Goal: Transaction & Acquisition: Book appointment/travel/reservation

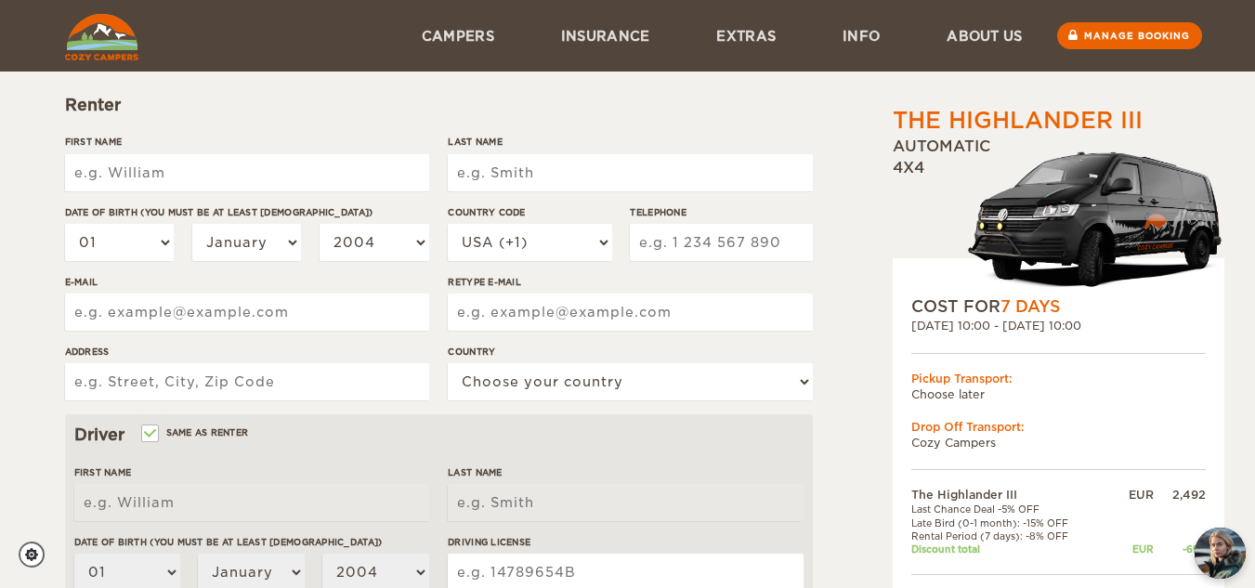
scroll to position [191, 0]
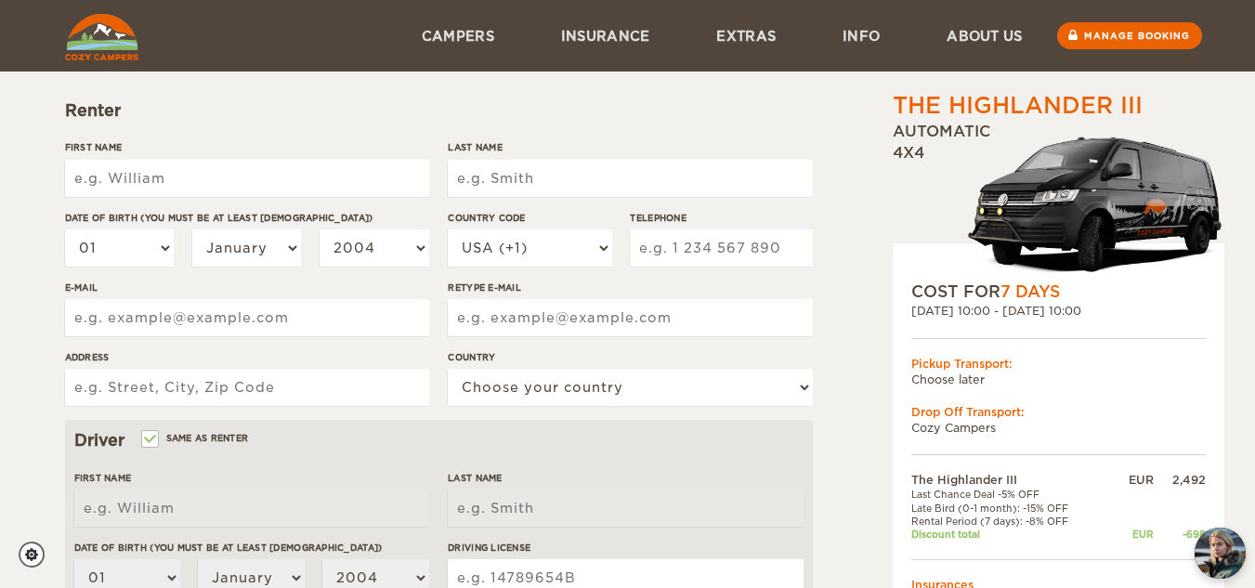
click at [242, 177] on input "First Name" at bounding box center [247, 178] width 364 height 37
type input "will"
click at [546, 181] on input "Last Name" at bounding box center [630, 178] width 364 height 37
type input "ddd"
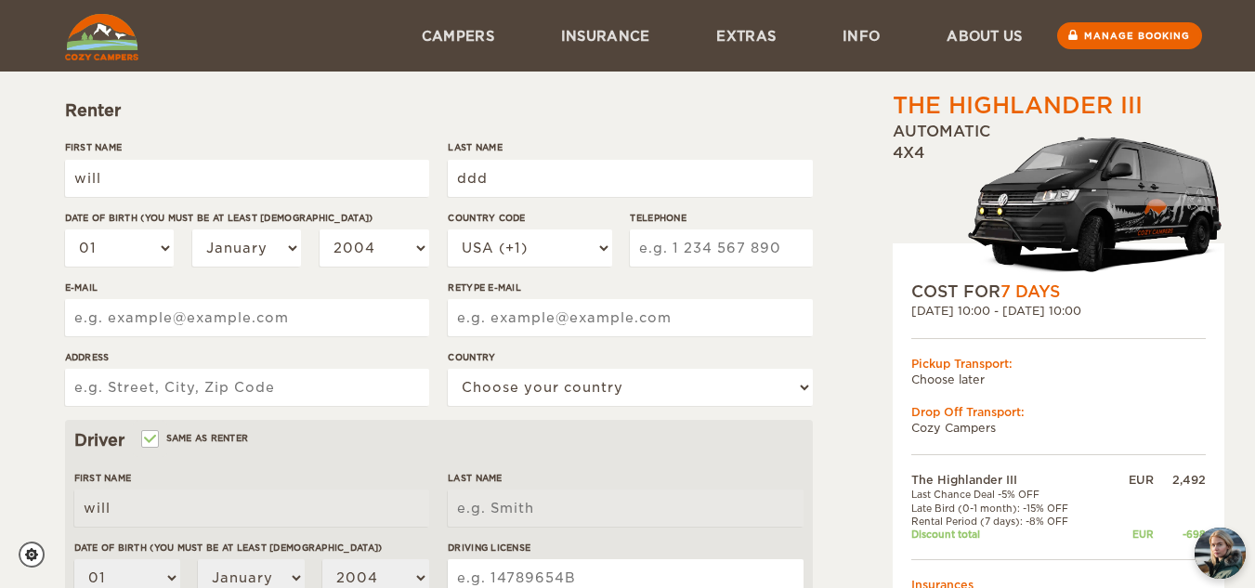
type input "ddd"
click at [590, 108] on div "Renter" at bounding box center [439, 110] width 748 height 22
click at [384, 247] on select "2004 2003 2002 2001 2000 1999 1998 1997 1996 1995 1994 1993 1992 1991 1990 1989…" at bounding box center [375, 248] width 110 height 37
select select "2000"
click at [320, 230] on select "2004 2003 2002 2001 2000 1999 1998 1997 1996 1995 1994 1993 1992 1991 1990 1989…" at bounding box center [375, 248] width 110 height 37
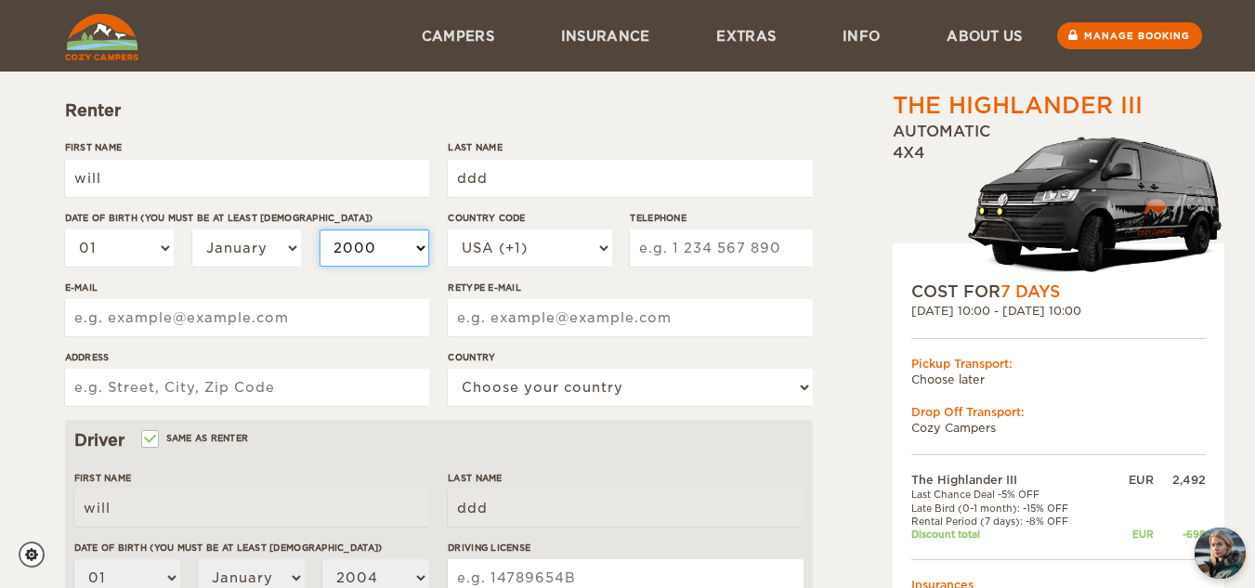
select select "2000"
click at [731, 256] on input "Telephone" at bounding box center [721, 248] width 182 height 37
type input "1234 7880 0009"
click at [796, 291] on label"] "Retype E-mail" at bounding box center [630, 288] width 364 height 14
click at [796, 299] on input "Retype E-mail" at bounding box center [630, 317] width 364 height 37
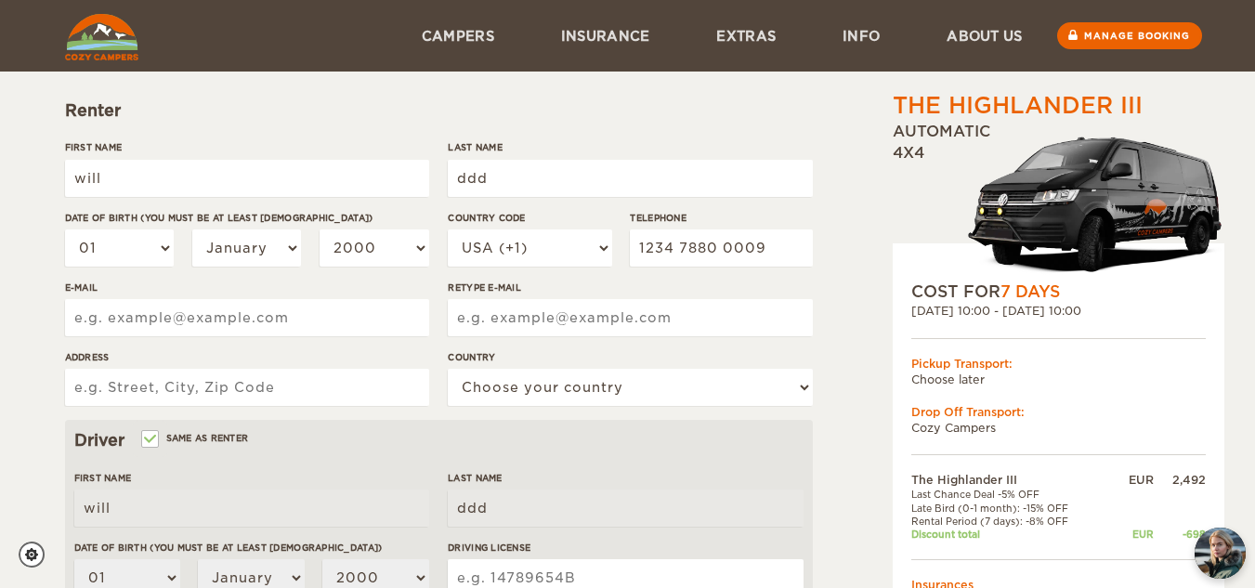
click at [648, 322] on input "Retype E-mail" at bounding box center [630, 317] width 364 height 37
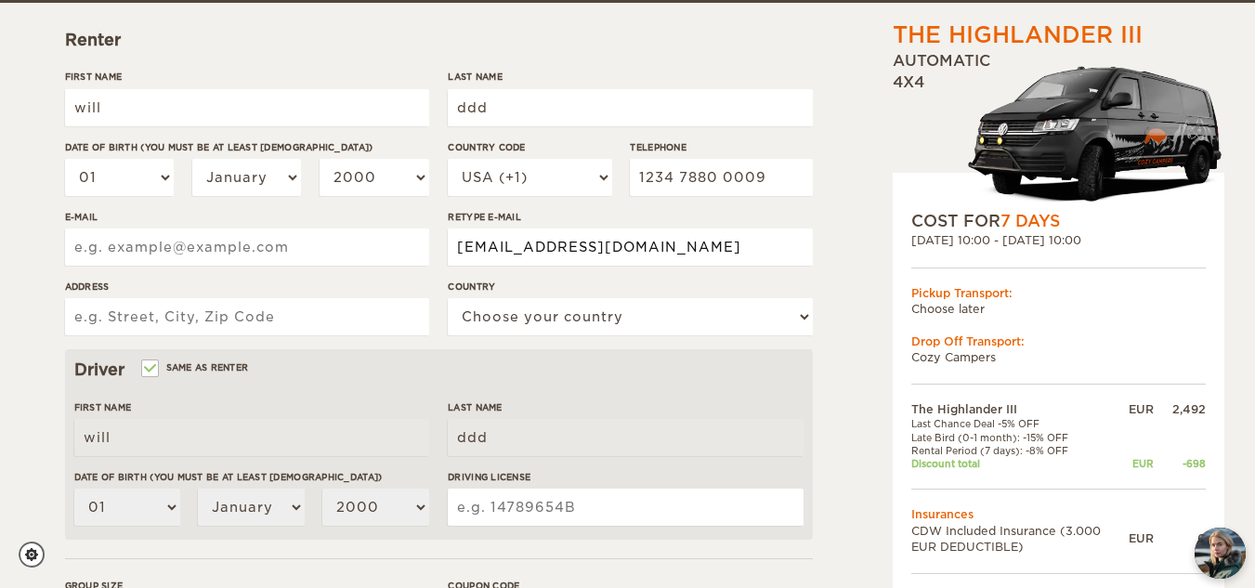
type input "dd@gmail.com"
drag, startPoint x: 370, startPoint y: 217, endPoint x: 346, endPoint y: 230, distance: 27.4
click at [364, 221] on div "First Name will Last Name ddd Date of birth (You must be at least 20 years old)…" at bounding box center [439, 210] width 748 height 280
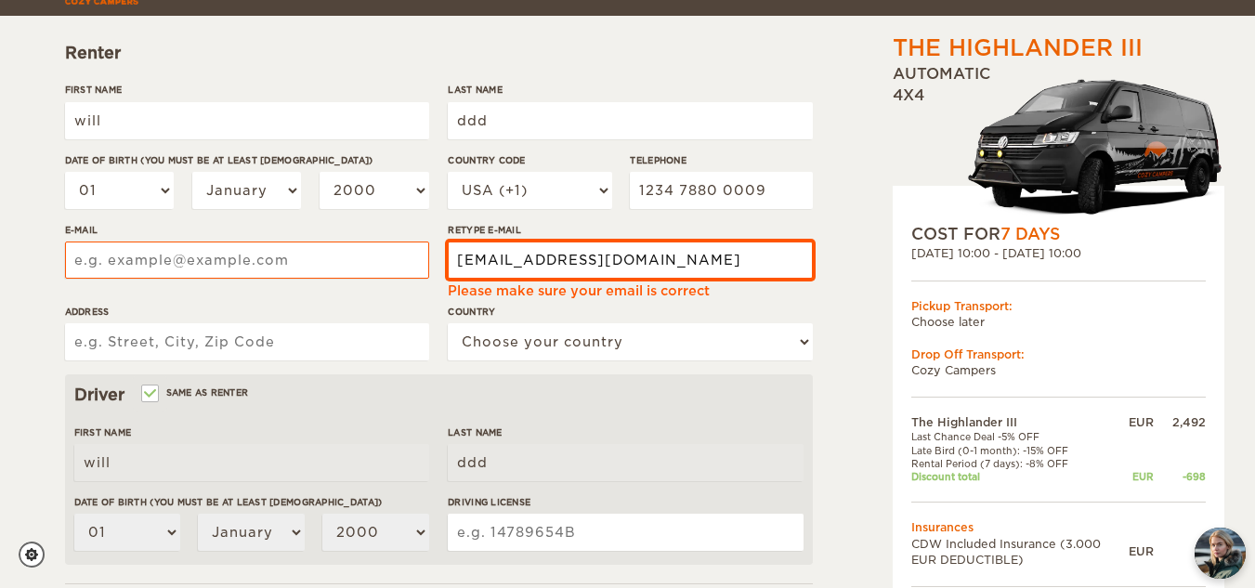
drag, startPoint x: 601, startPoint y: 254, endPoint x: 289, endPoint y: 268, distance: 312.6
click at [382, 241] on div "First Name will Last Name ddd Date of birth (You must be at least 20 years old)…" at bounding box center [439, 229] width 748 height 292
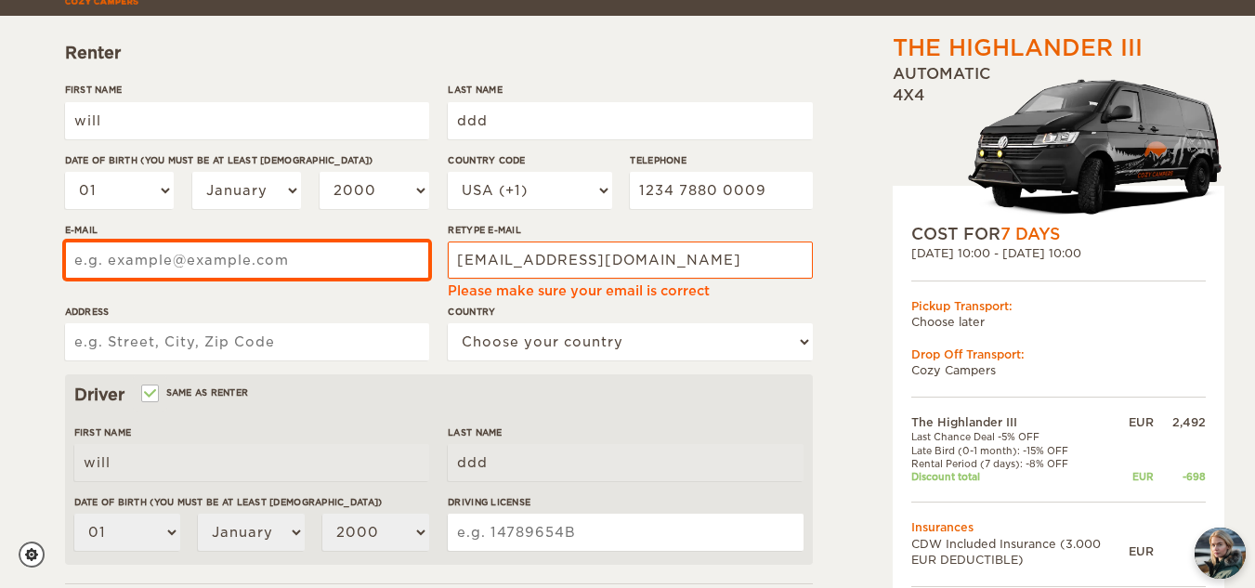
click at [240, 260] on input "E-mail" at bounding box center [247, 260] width 364 height 37
paste input "dd@gmail.com"
type input "dd@gmail.com"
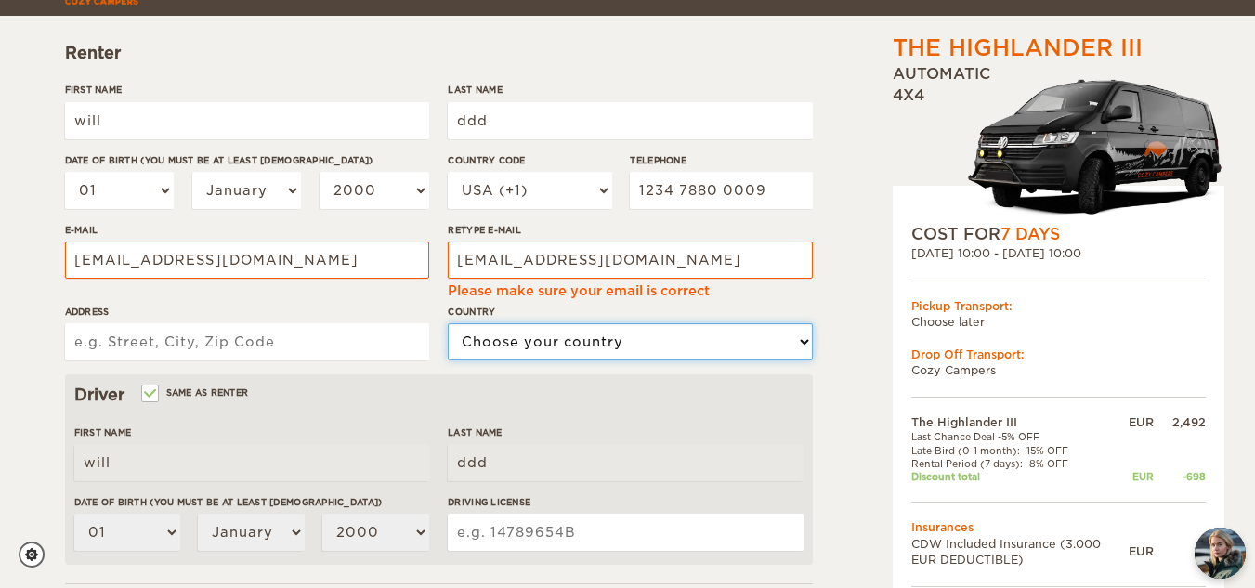
click at [522, 333] on select "Choose your country United States United Kingdom Germany Afghanistan Albania Al…" at bounding box center [630, 341] width 364 height 37
select select "222"
click at [448, 323] on select "Choose your country United States United Kingdom Germany Afghanistan Albania Al…" at bounding box center [630, 341] width 364 height 37
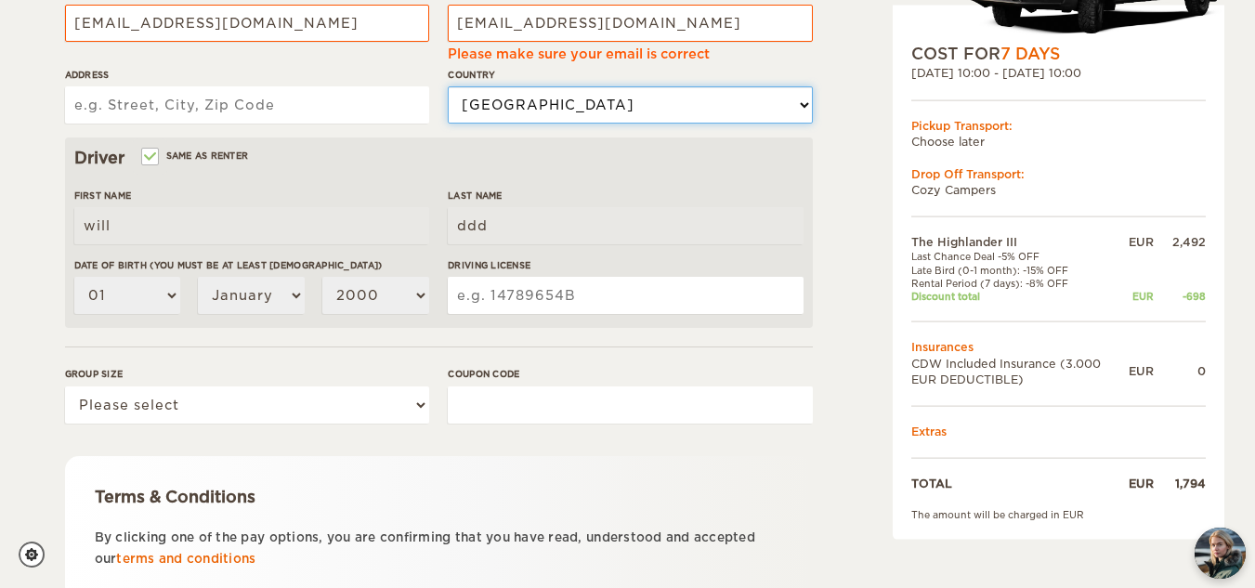
scroll to position [488, 0]
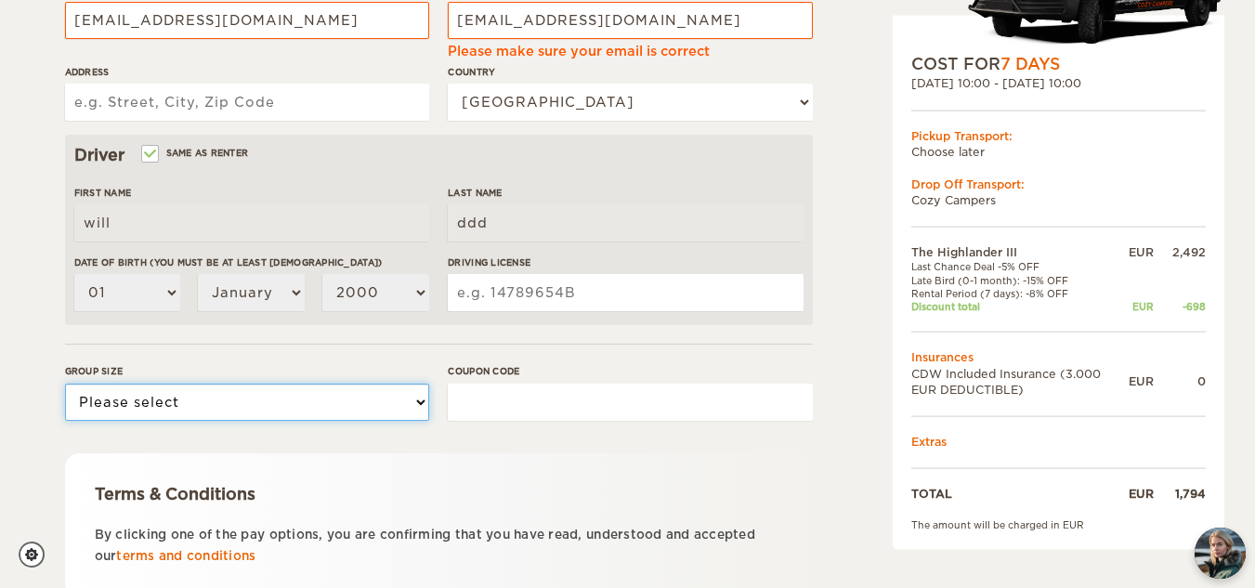
click at [266, 402] on select "Please select 1 2 3" at bounding box center [247, 402] width 364 height 37
select select "3"
click at [65, 384] on select "Please select 1 2 3" at bounding box center [247, 402] width 364 height 37
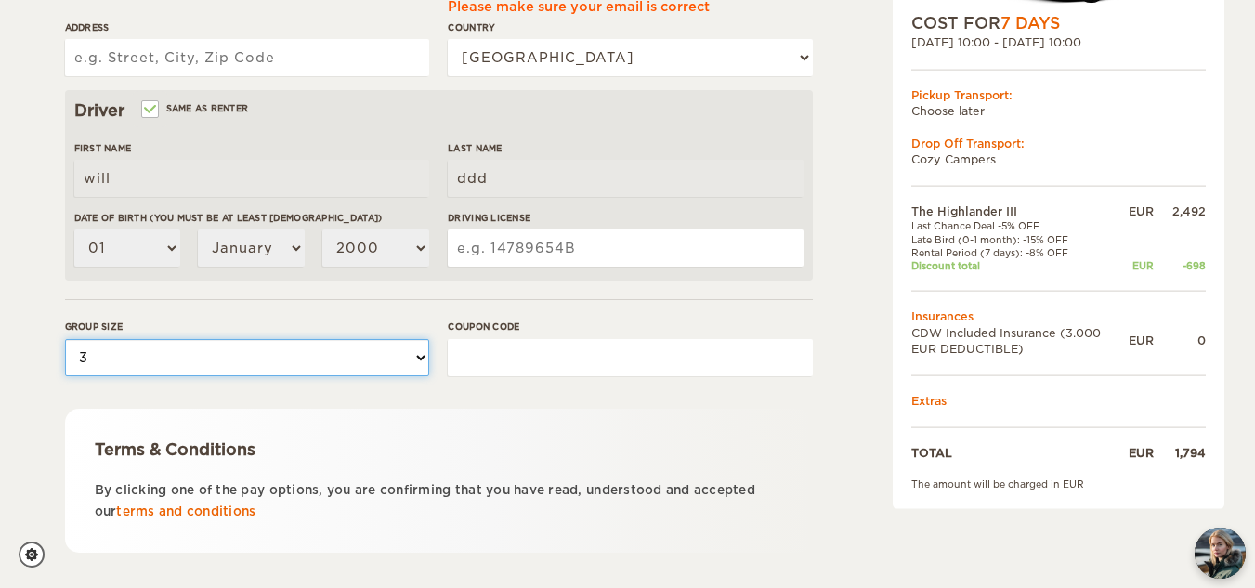
scroll to position [632, 0]
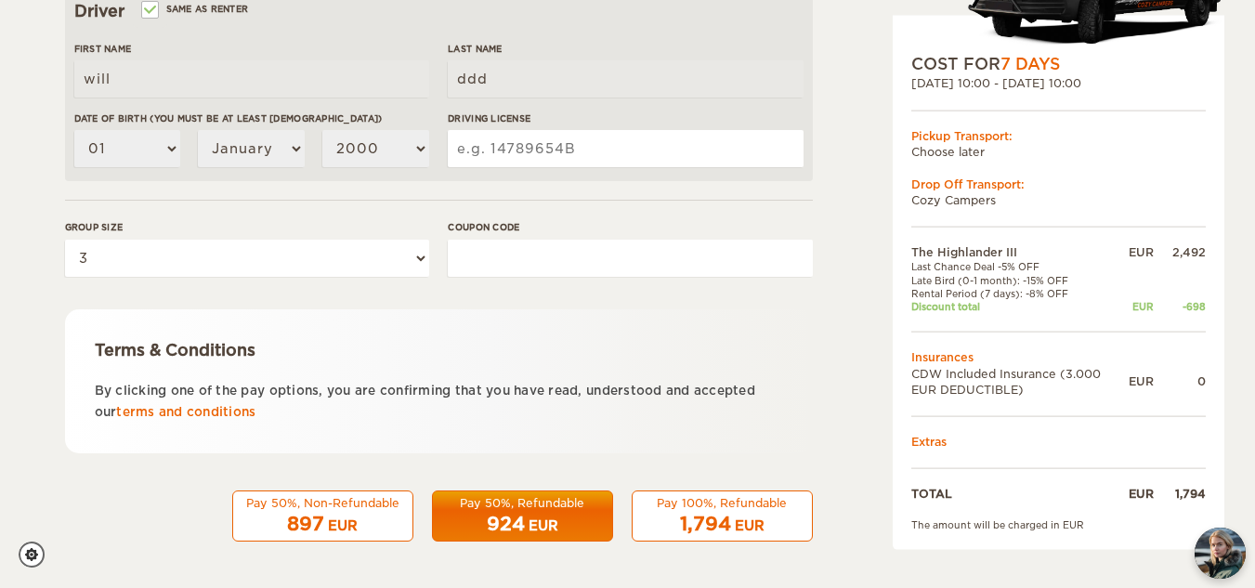
click at [779, 531] on div "1,794 EUR" at bounding box center [722, 524] width 157 height 27
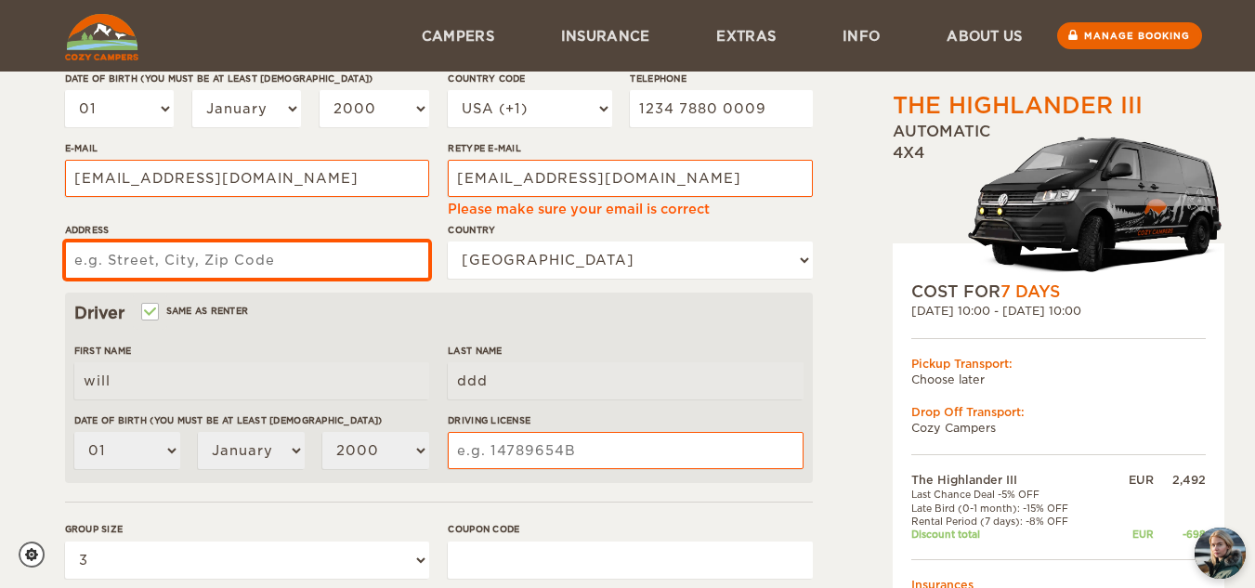
click at [241, 261] on input "Address" at bounding box center [247, 260] width 364 height 37
type input "asass"
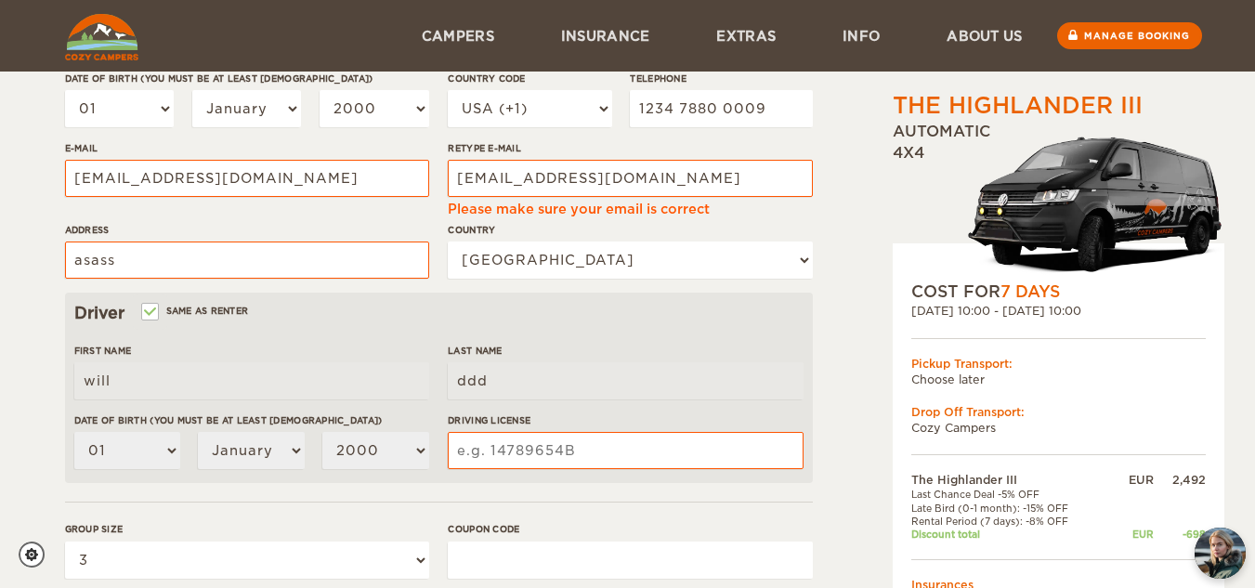
click at [340, 339] on div "Driver Same as renter First Name will Last Name ddd Date of birth (You must be …" at bounding box center [439, 388] width 748 height 191
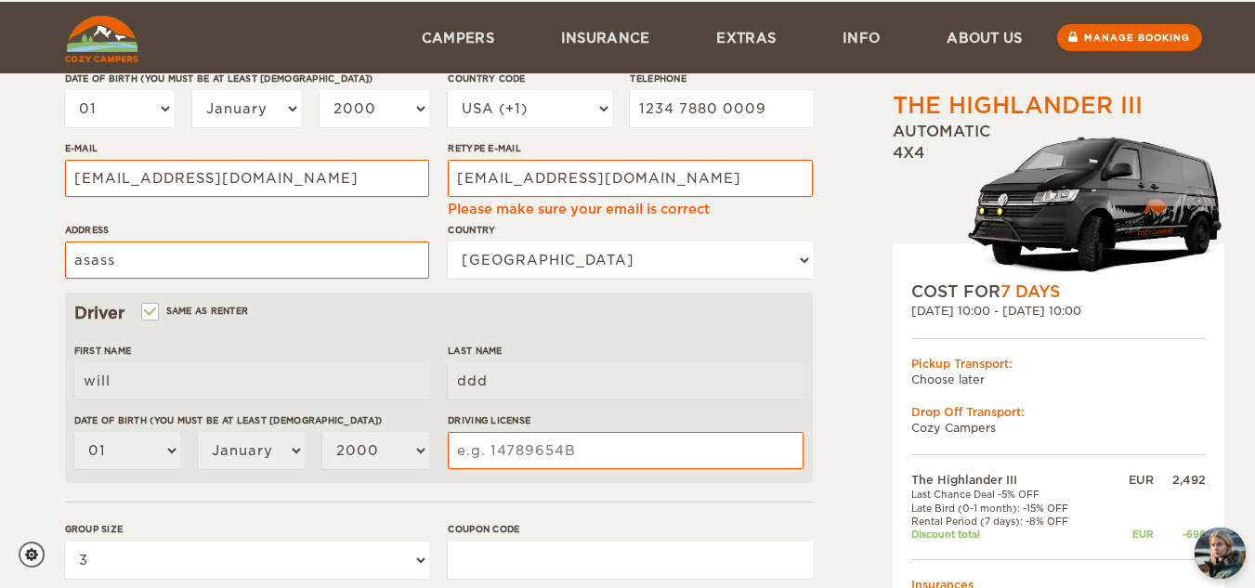
scroll to position [632, 0]
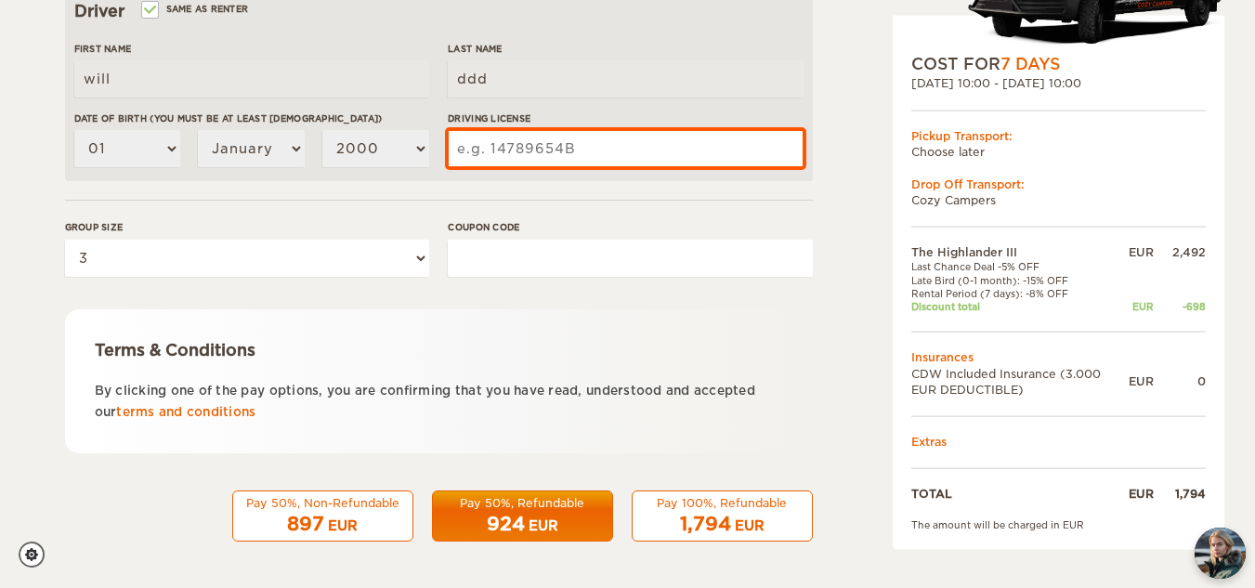
click at [518, 155] on input "Driving License" at bounding box center [625, 148] width 355 height 37
drag, startPoint x: 577, startPoint y: 150, endPoint x: 501, endPoint y: 143, distance: 76.5
click at [500, 141] on input "Driving License" at bounding box center [625, 148] width 355 height 37
type input "147224B"
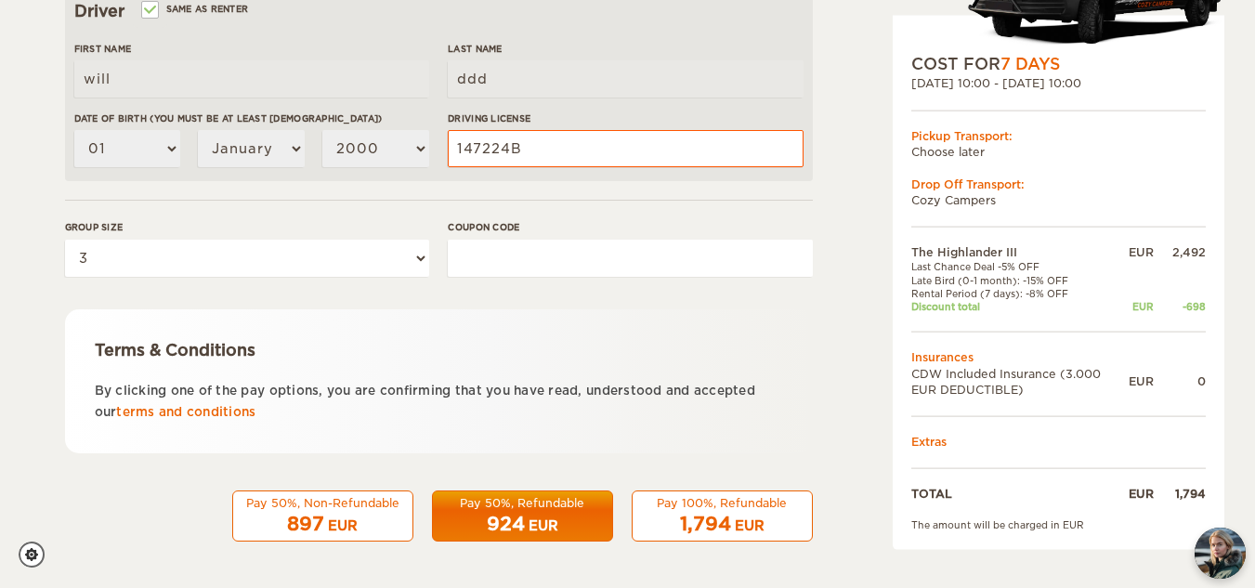
drag, startPoint x: 507, startPoint y: 269, endPoint x: 531, endPoint y: 273, distance: 23.7
click at [510, 269] on input "Coupon code" at bounding box center [630, 258] width 364 height 37
click at [698, 513] on span "1,794" at bounding box center [705, 524] width 51 height 22
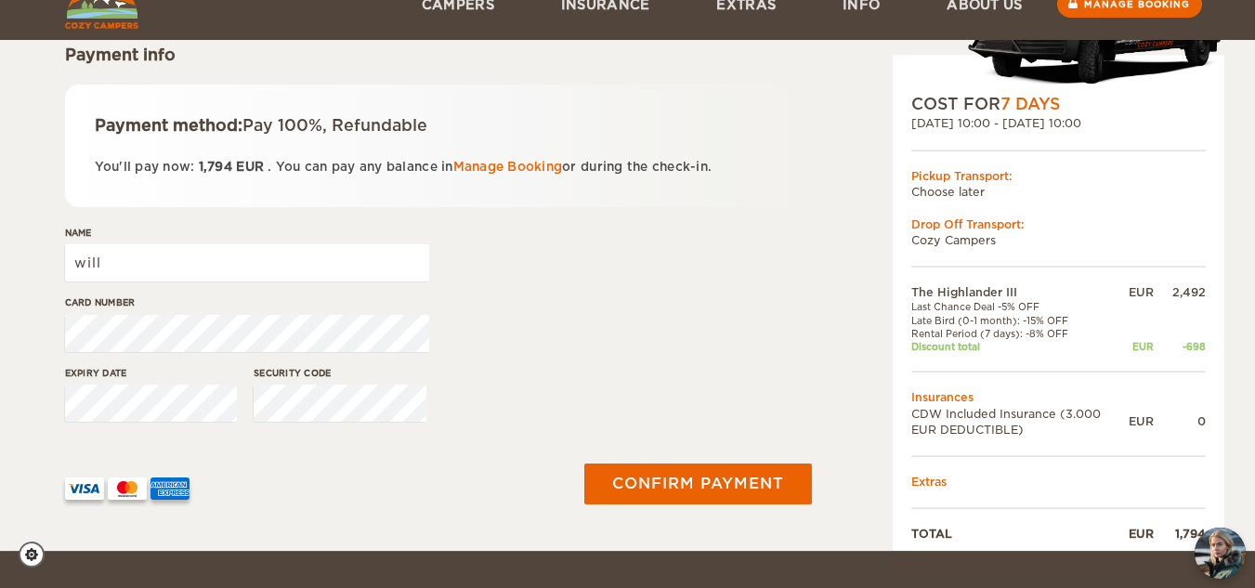
scroll to position [290, 0]
